Goal: Communication & Community: Answer question/provide support

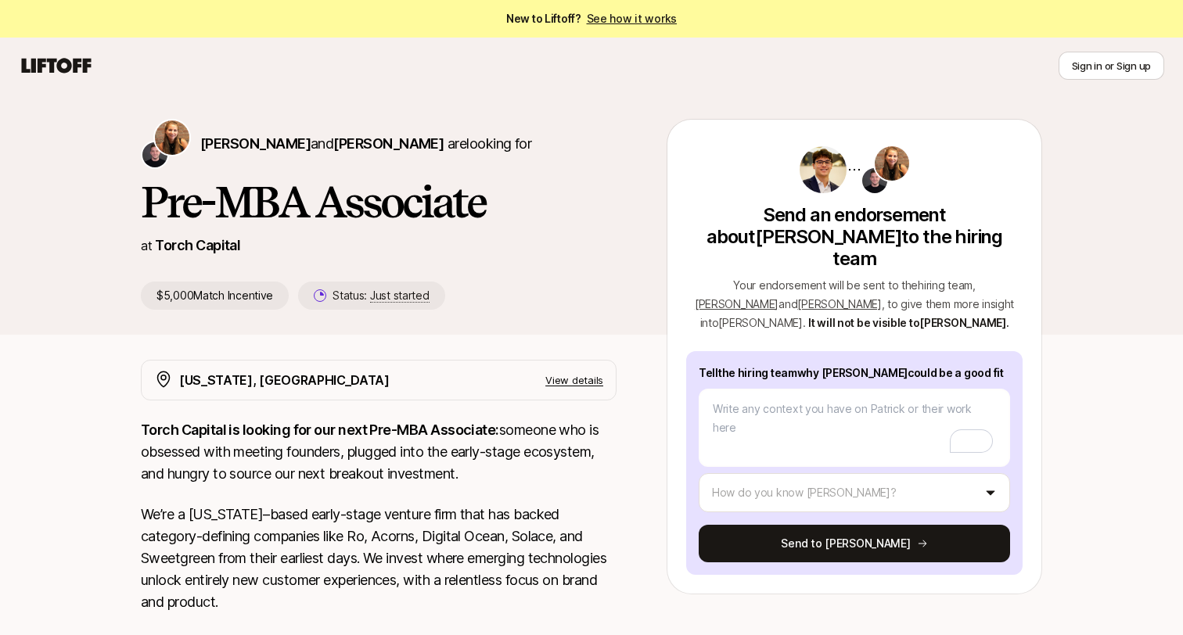
scroll to position [22, 0]
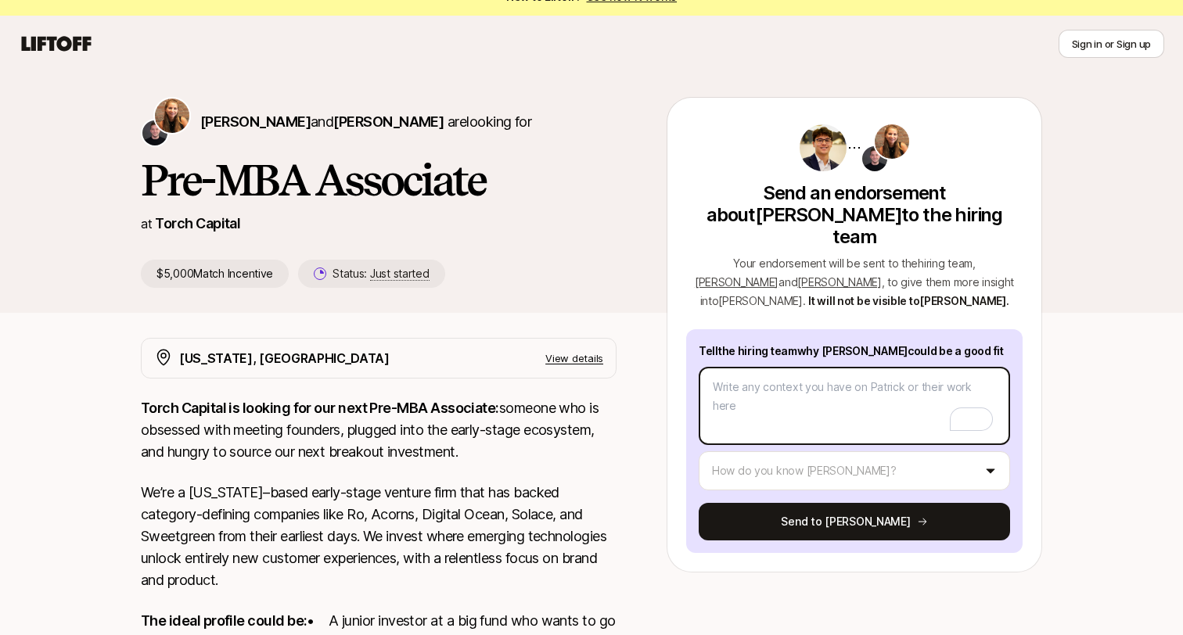
click at [851, 387] on textarea "To enrich screen reader interactions, please activate Accessibility in Grammarl…" at bounding box center [853, 406] width 311 height 78
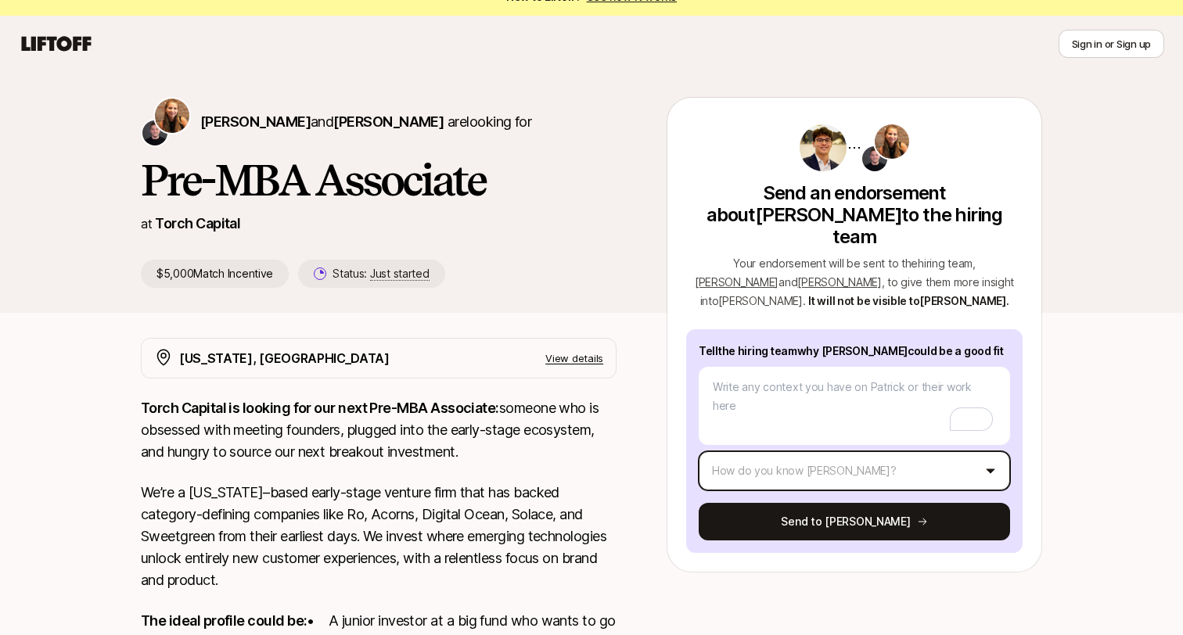
click at [801, 429] on html "New to Liftoff? See how it works Sign in or Sign up Sign in or Sign up [PERSON_…" at bounding box center [591, 295] width 1183 height 635
click at [797, 439] on html "New to Liftoff? See how it works Sign in or Sign up Sign in or Sign up [PERSON_…" at bounding box center [591, 295] width 1183 height 635
click at [787, 463] on html "New to Liftoff? See how it works Sign in or Sign up Sign in or Sign up [PERSON_…" at bounding box center [591, 295] width 1183 height 635
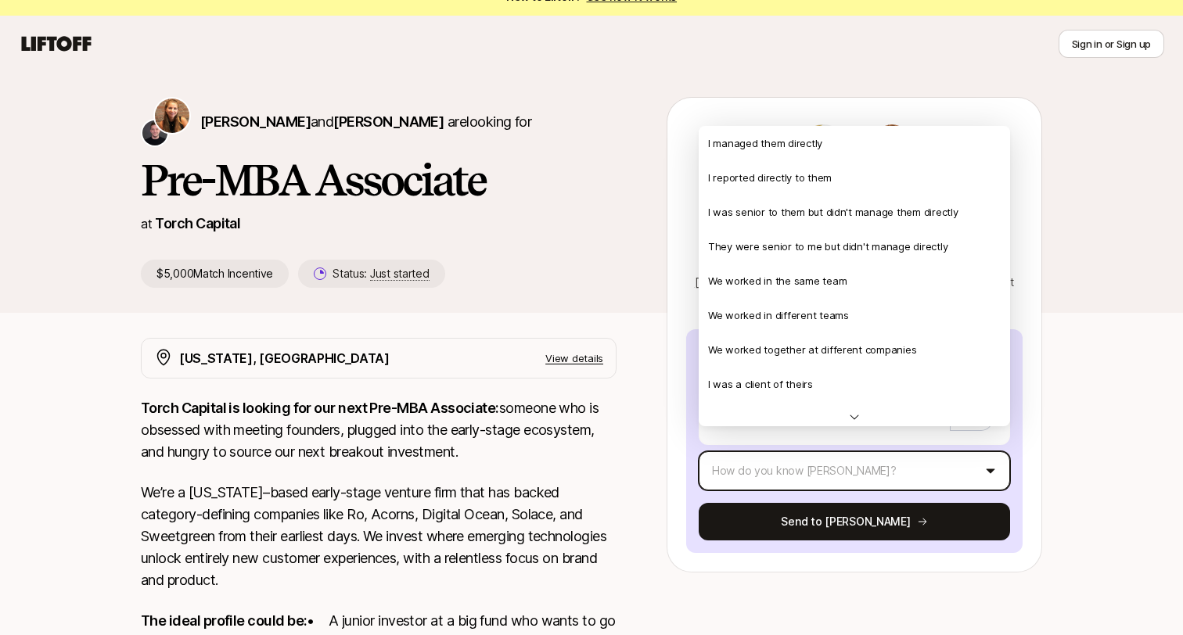
click at [1117, 363] on html "New to Liftoff? See how it works Sign in or Sign up Sign in or Sign up [PERSON_…" at bounding box center [591, 295] width 1183 height 635
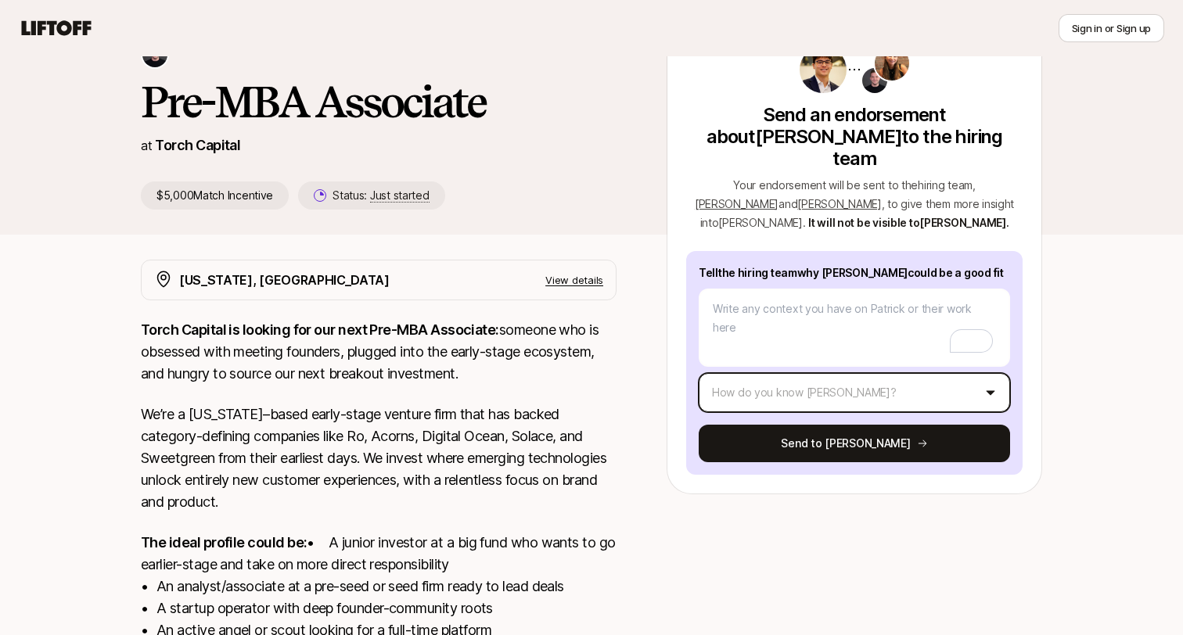
scroll to position [38, 0]
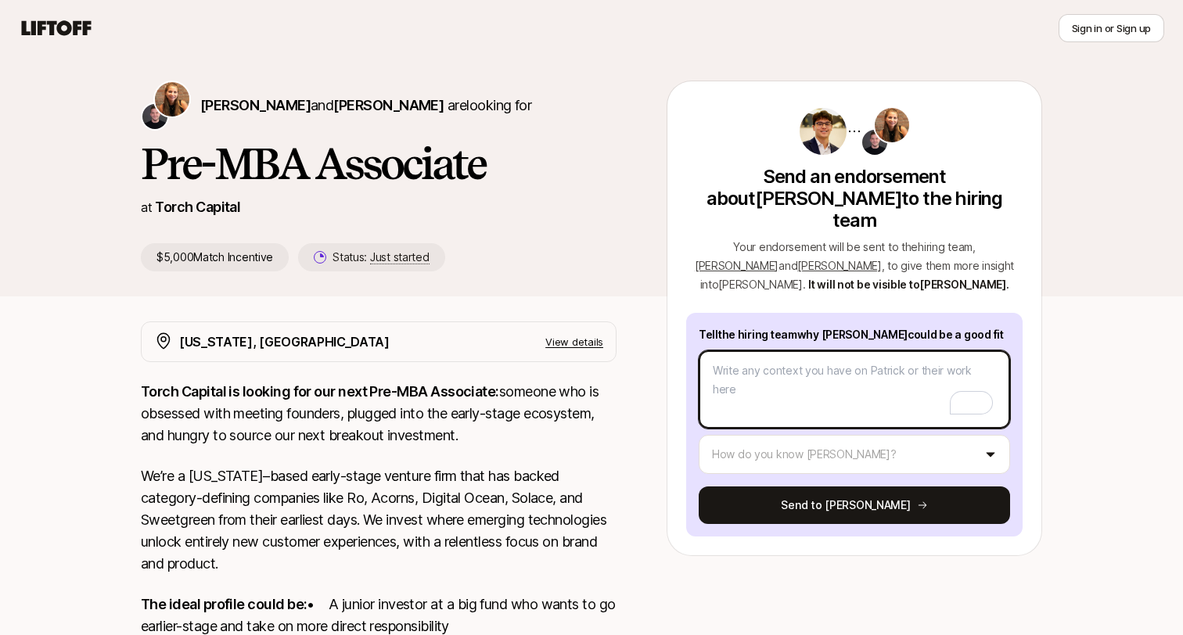
click at [824, 379] on textarea "To enrich screen reader interactions, please activate Accessibility in Grammarl…" at bounding box center [853, 389] width 311 height 78
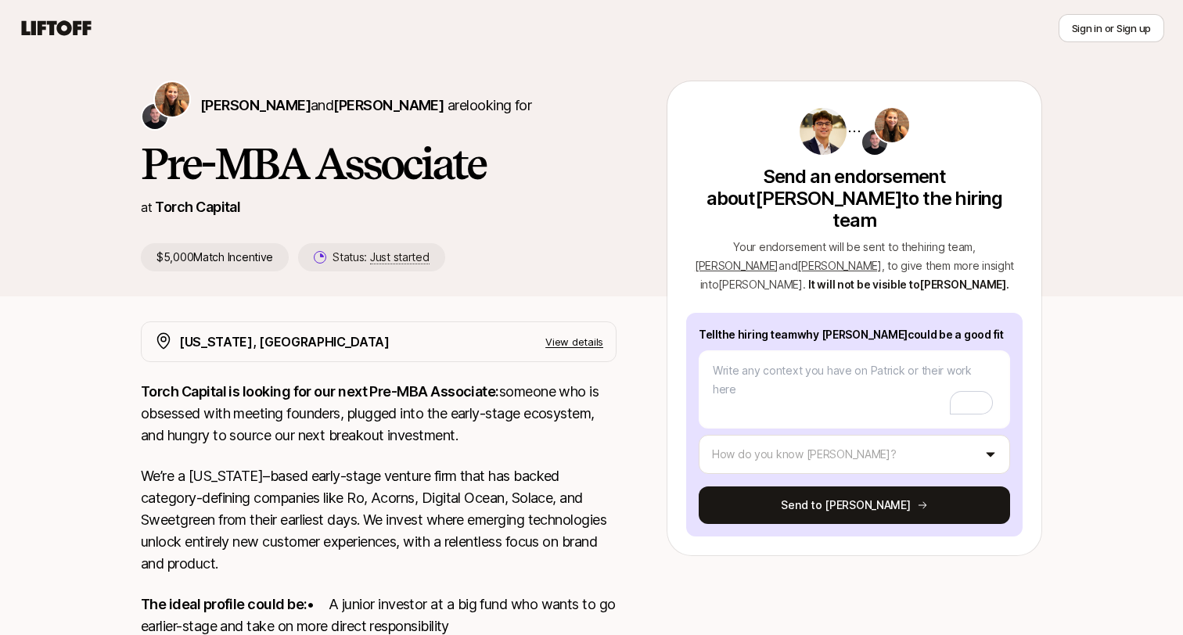
click at [778, 259] on span "[PERSON_NAME]" at bounding box center [737, 265] width 84 height 13
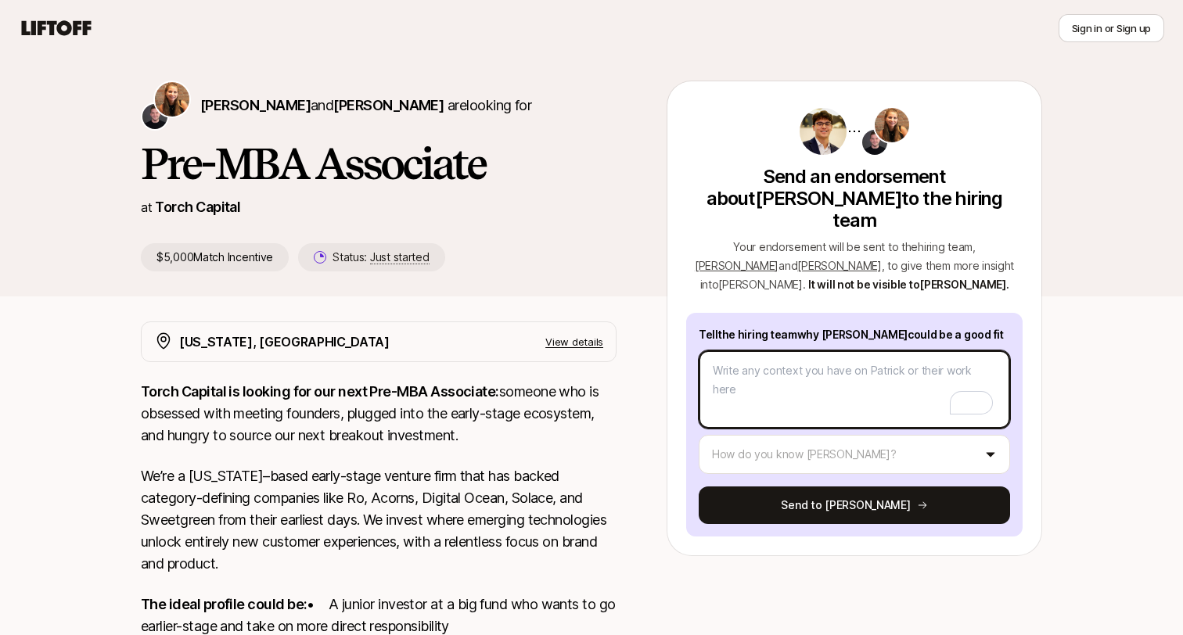
click at [812, 364] on textarea "To enrich screen reader interactions, please activate Accessibility in Grammarl…" at bounding box center [853, 389] width 311 height 78
paste textarea "L'i dolorsi am consectet Adipisc Elitsedd eiu temp Incididun utlabore. Et dolo …"
type textarea "x"
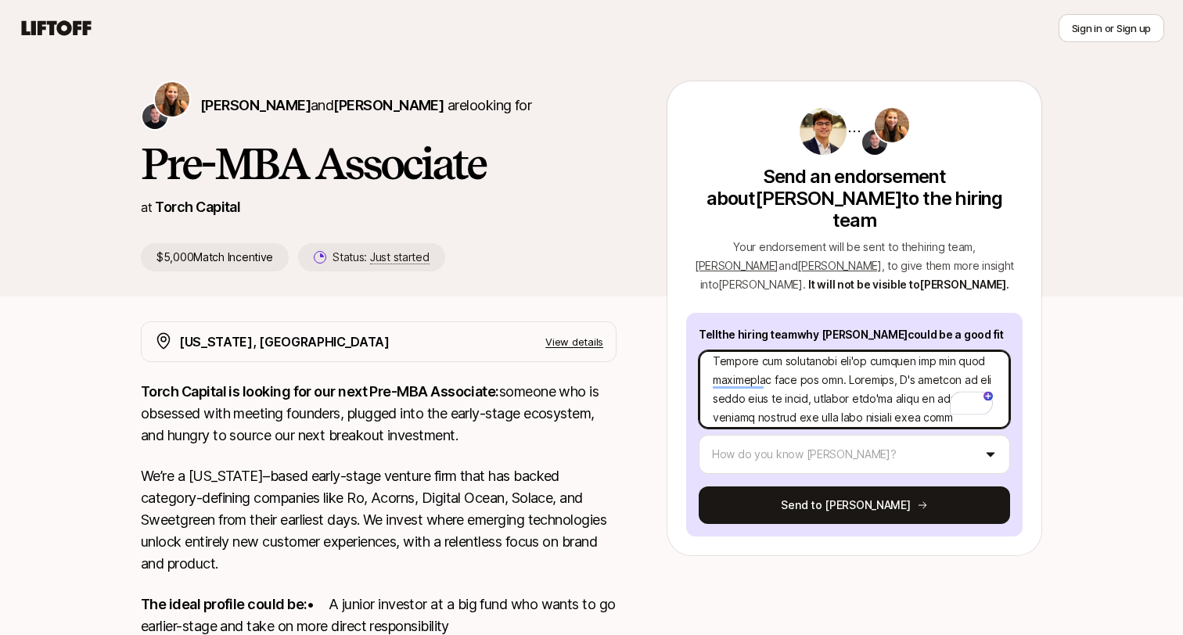
scroll to position [0, 0]
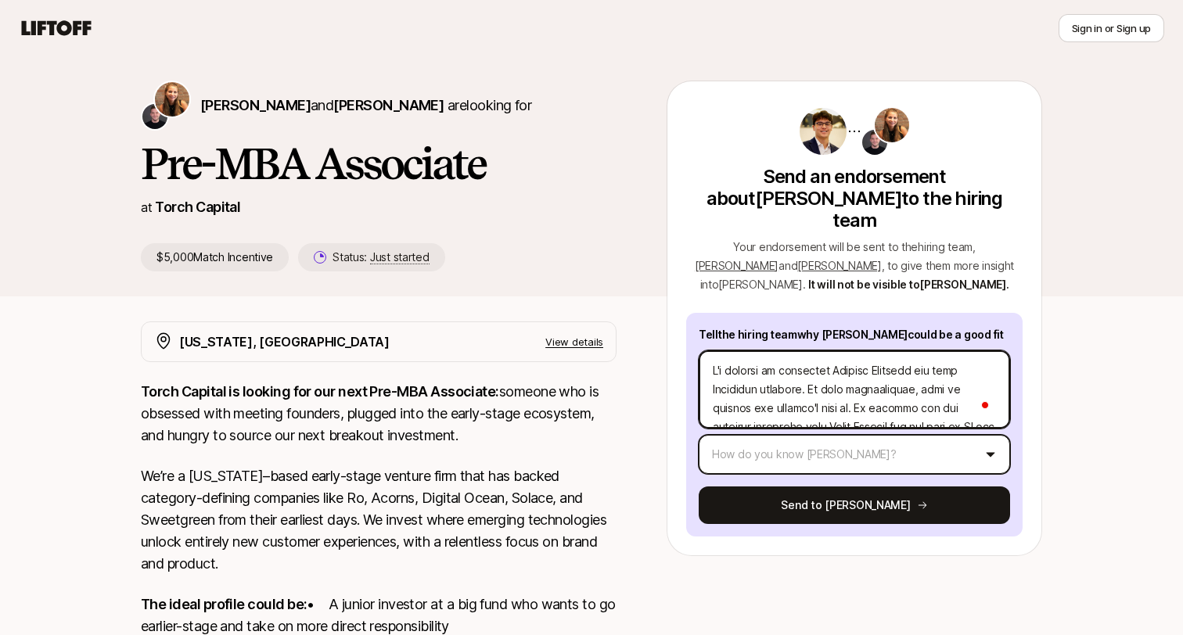
type textarea "L'i dolorsi am consectet Adipisc Elitsedd eiu temp Incididun utlabore. Et dolo …"
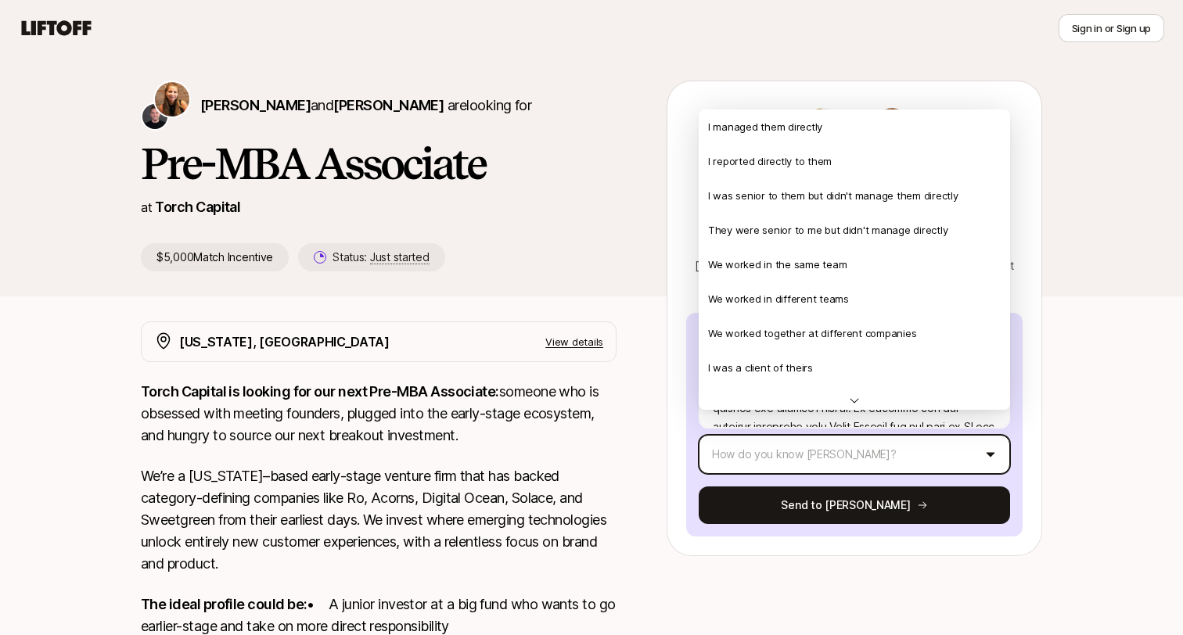
click at [789, 433] on html "New to Liftoff? See how it works Sign in or Sign up Sign in or Sign up [PERSON_…" at bounding box center [591, 279] width 1183 height 635
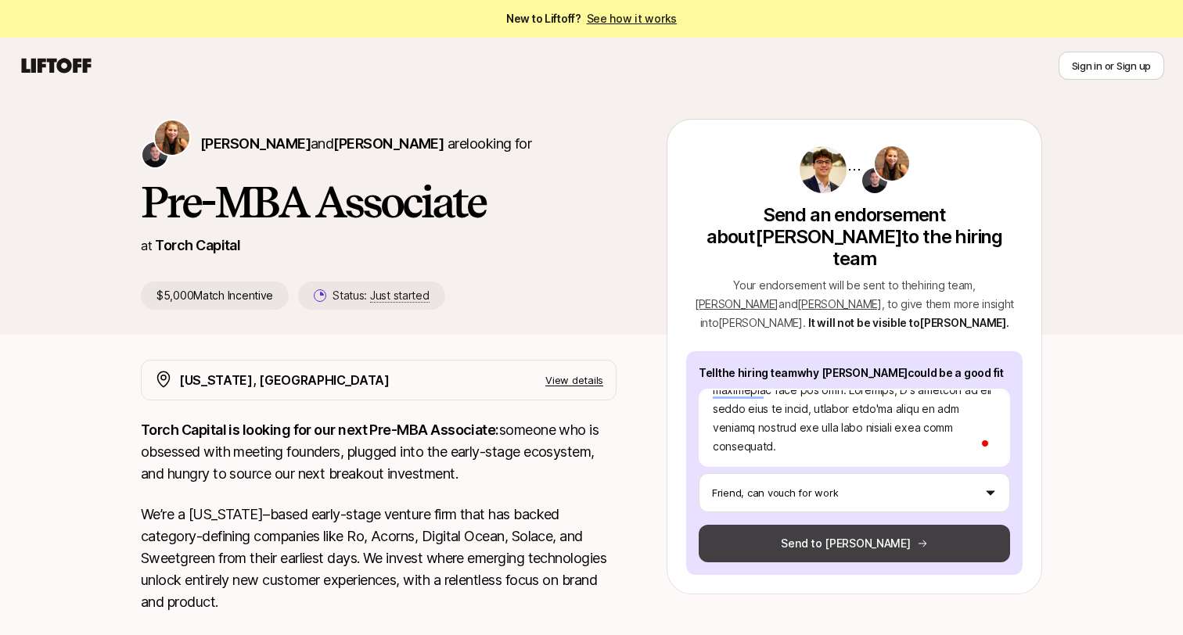
click at [846, 532] on button "Send to [PERSON_NAME]" at bounding box center [853, 544] width 311 height 38
type textarea "x"
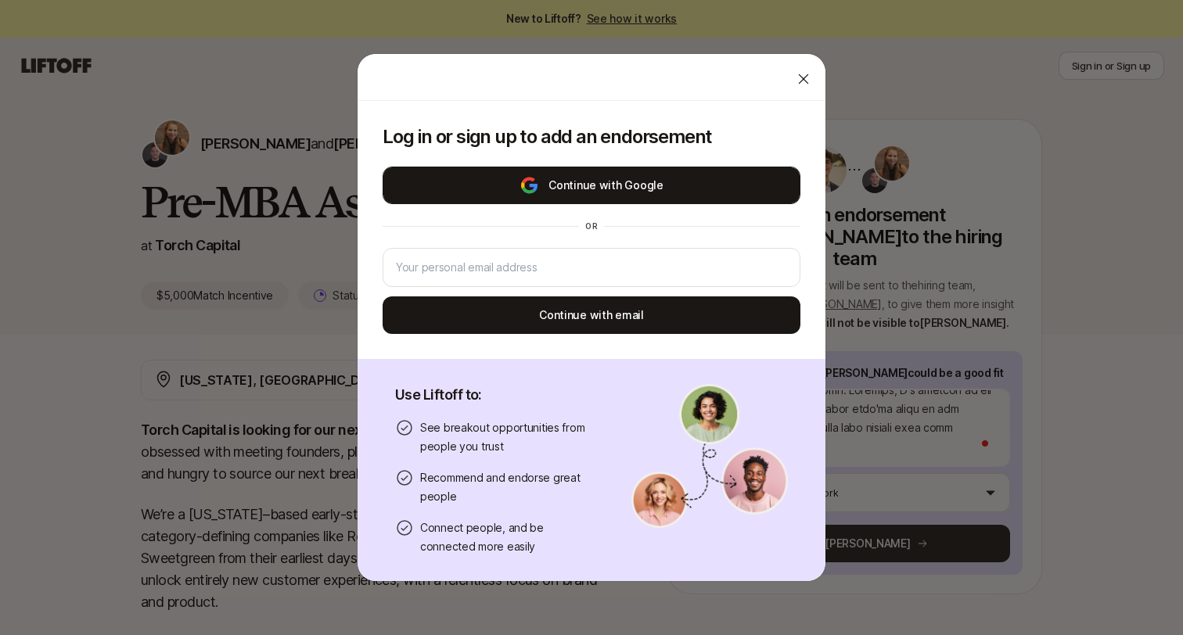
click at [605, 191] on button "Continue with Google" at bounding box center [591, 186] width 418 height 38
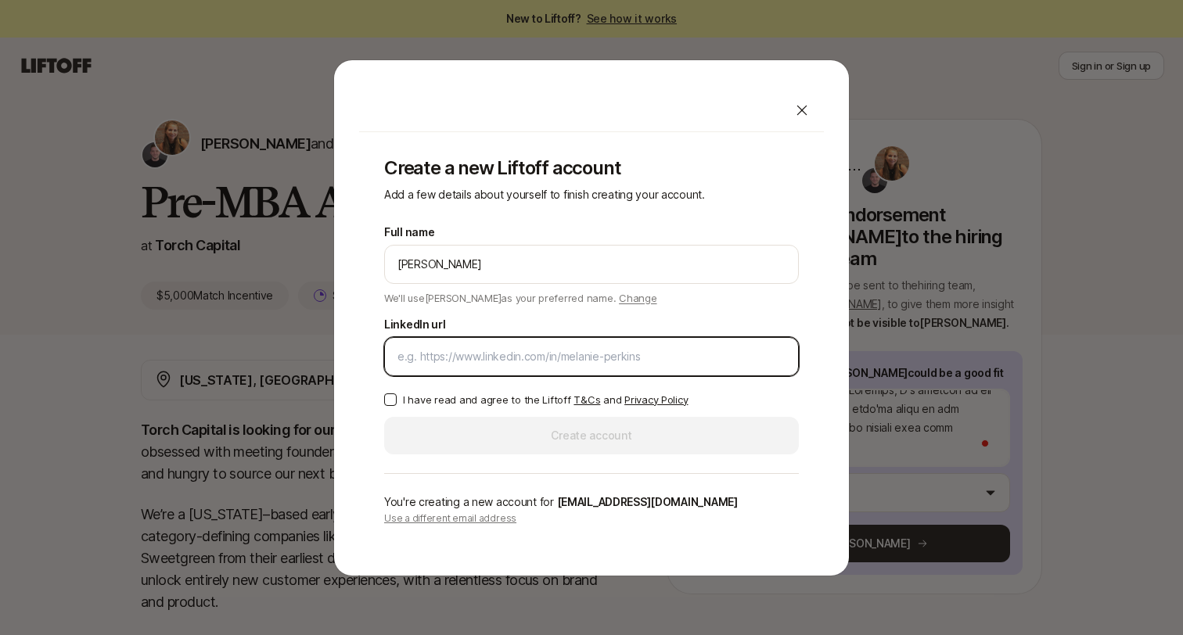
paste input "[URL][DOMAIN_NAME][PERSON_NAME]"
type input "[URL][DOMAIN_NAME][PERSON_NAME]"
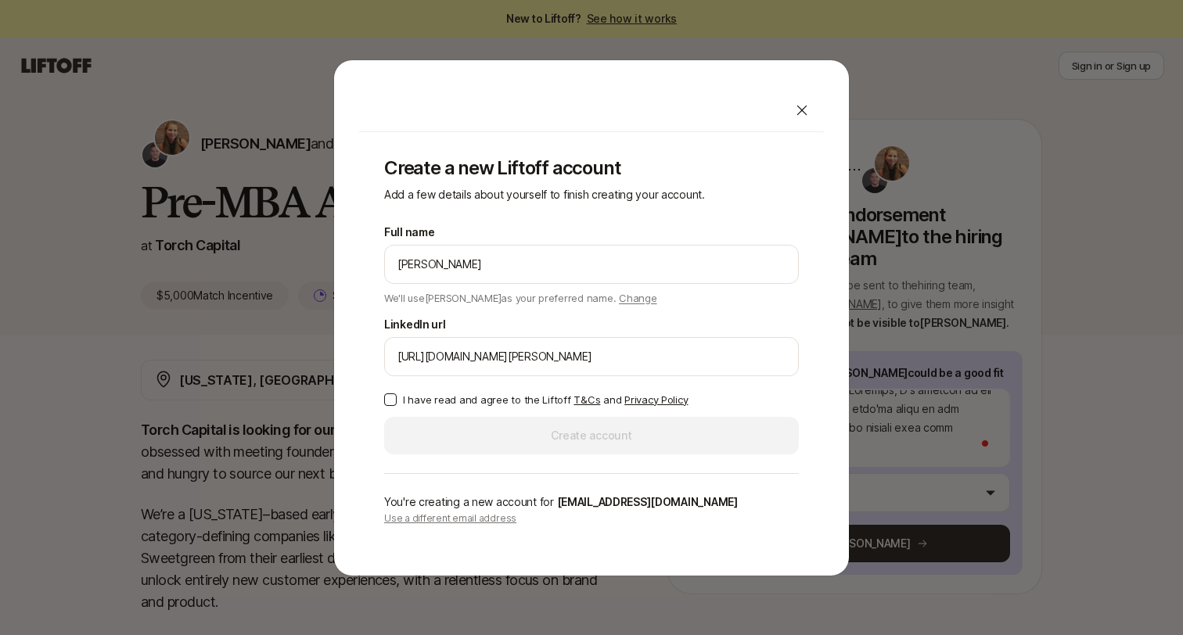
click at [390, 398] on button "I have read and agree to the Liftoff T&Cs and Privacy Policy" at bounding box center [390, 399] width 13 height 13
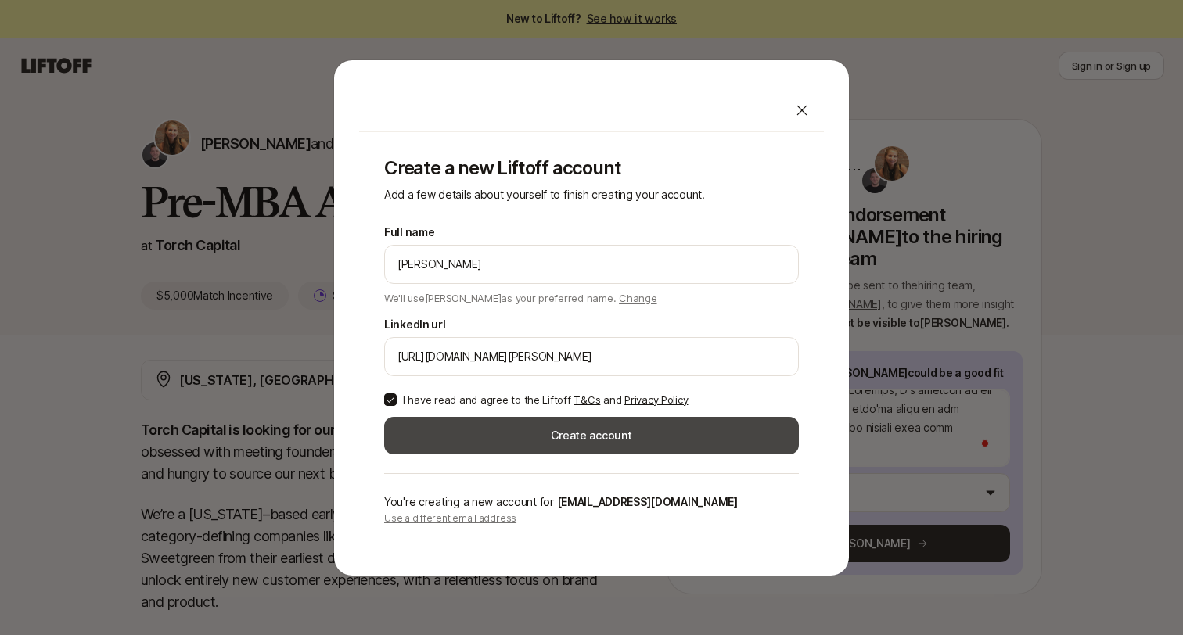
click at [563, 436] on button "Create account" at bounding box center [591, 436] width 415 height 38
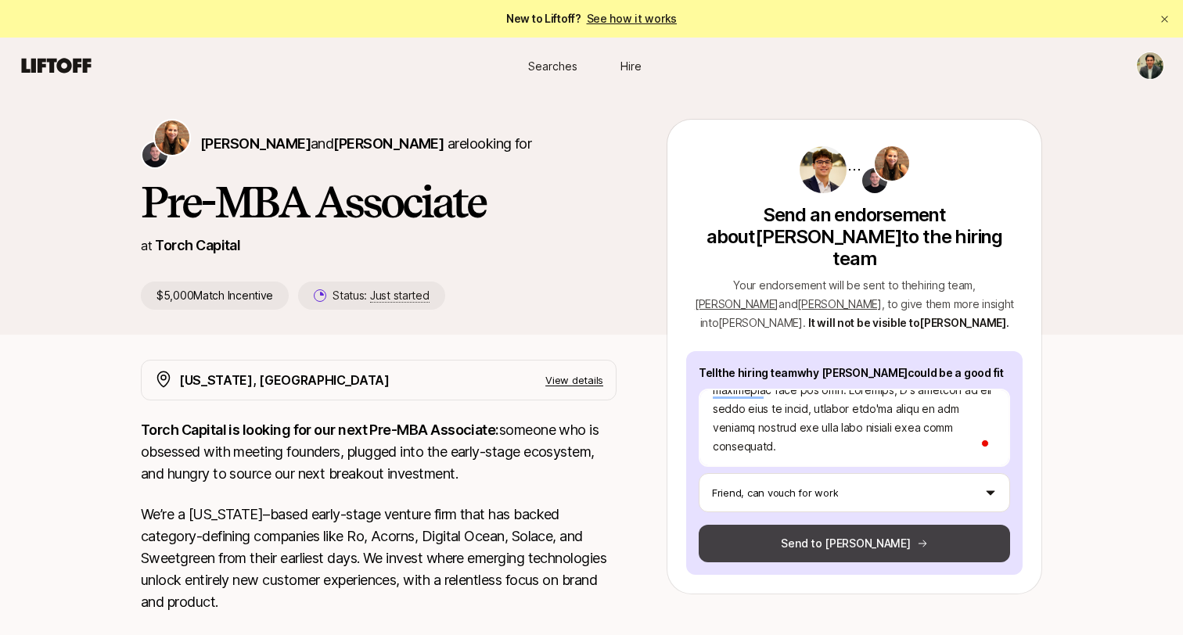
click at [854, 531] on button "Send to [PERSON_NAME]" at bounding box center [853, 544] width 311 height 38
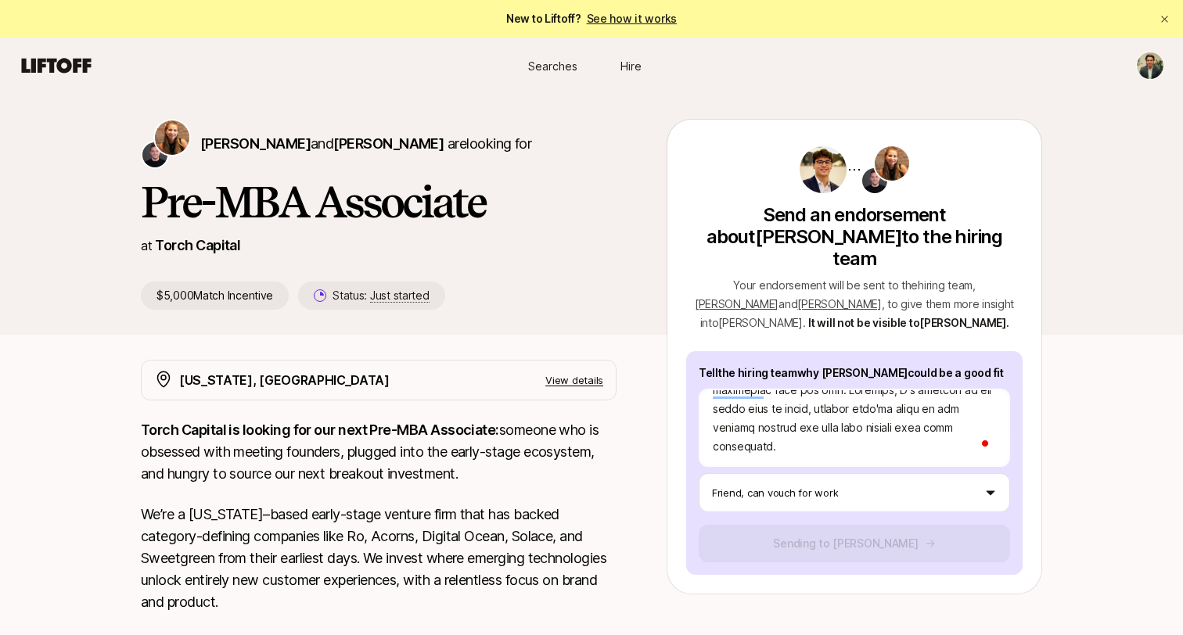
type textarea "x"
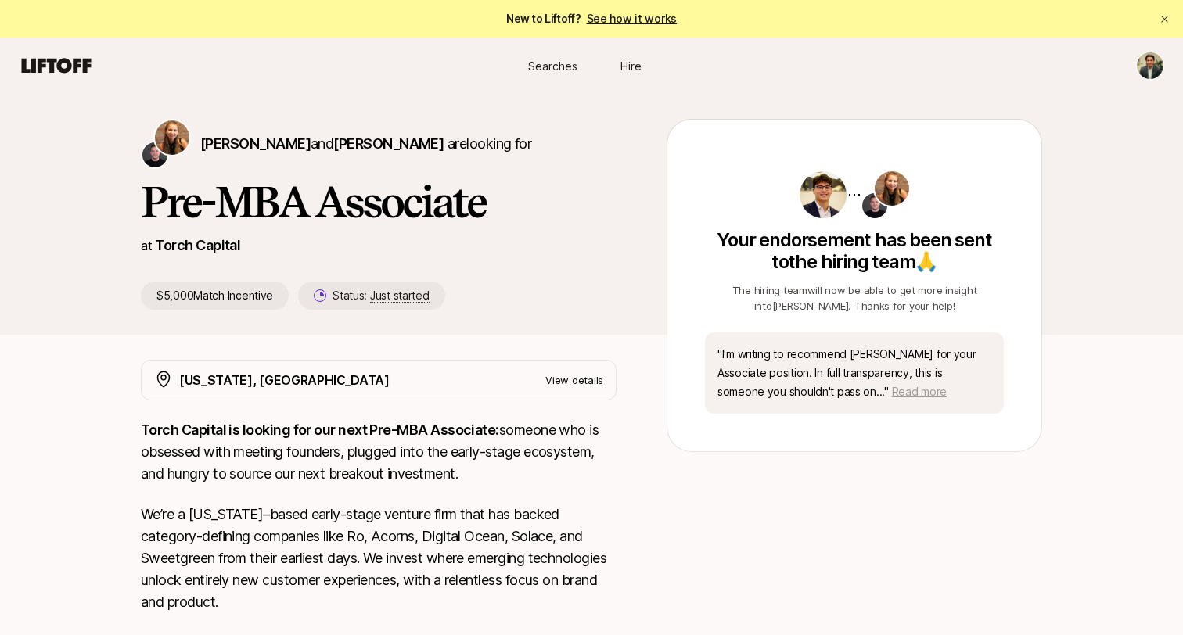
click at [907, 394] on span "Read more" at bounding box center [919, 391] width 55 height 13
